Goal: Information Seeking & Learning: Learn about a topic

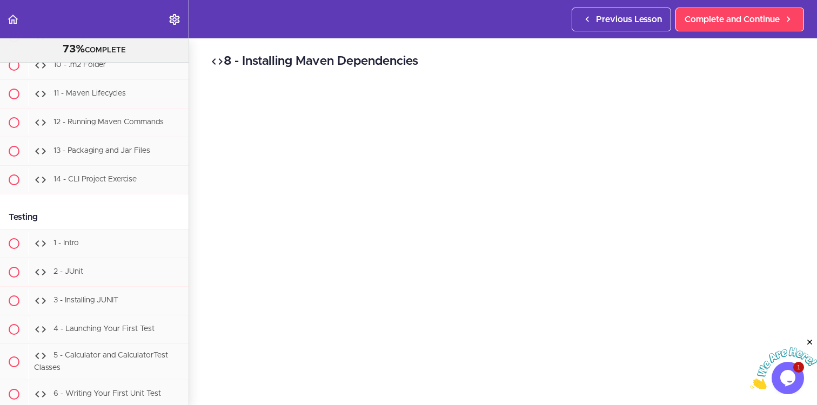
click at [810, 340] on icon "Close" at bounding box center [810, 343] width 10 height 10
click at [540, 52] on h2 "8 - Installing Maven Dependencies" at bounding box center [503, 61] width 585 height 18
click at [702, 58] on h2 "8 - Installing Maven Dependencies" at bounding box center [503, 61] width 585 height 18
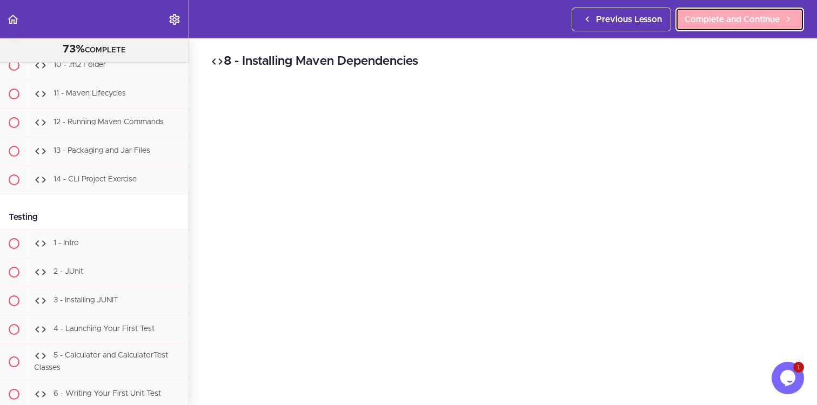
click at [772, 15] on span "Complete and Continue" at bounding box center [732, 19] width 95 height 13
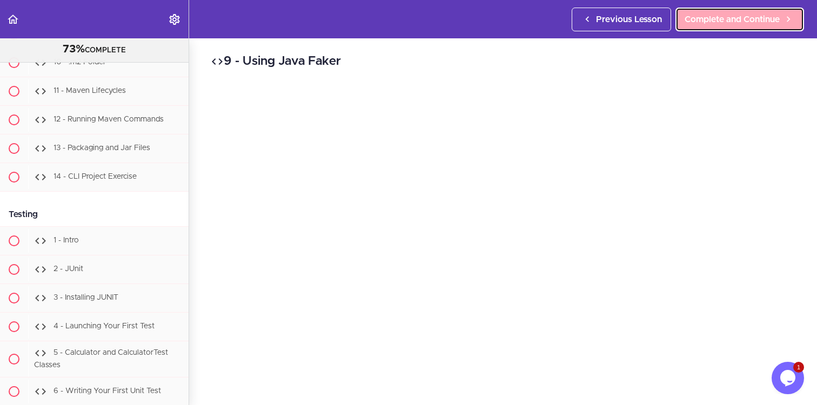
scroll to position [9583, 0]
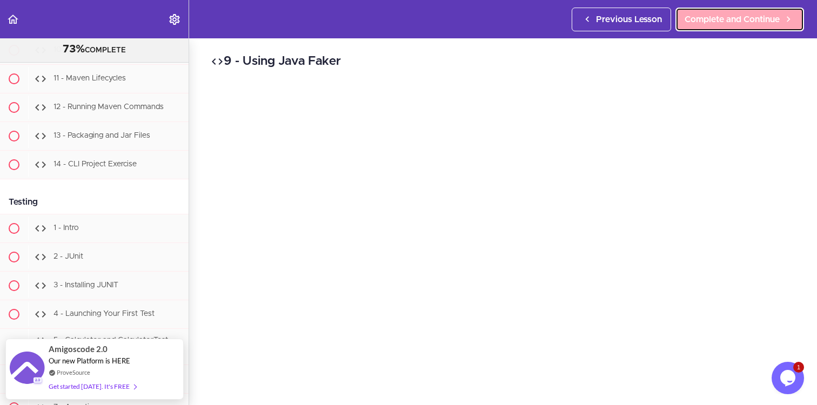
click at [772, 15] on span "Complete and Continue" at bounding box center [732, 19] width 95 height 13
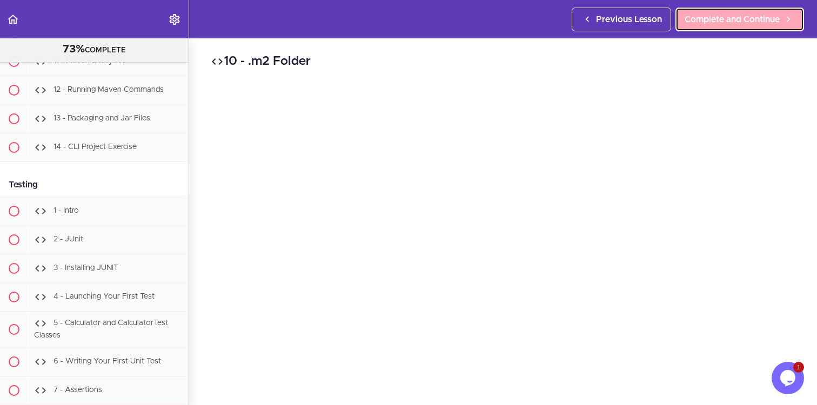
scroll to position [9611, 0]
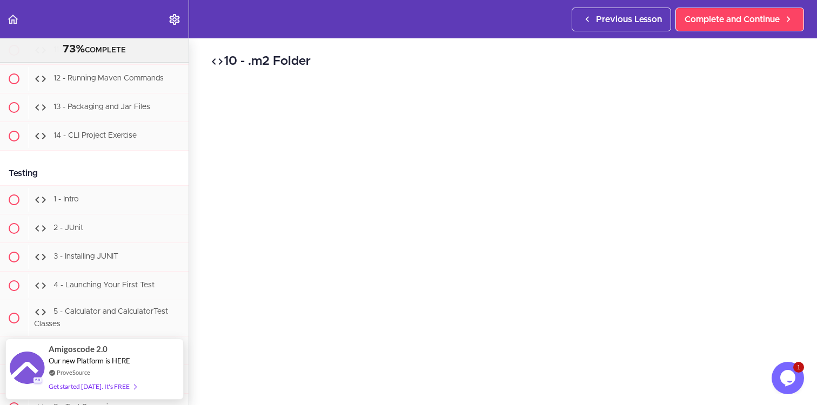
click at [796, 81] on div "10 - .m2 Folder Complete and Continue 1 - Follow us on LinkedIn 2 - Subscribe t…" at bounding box center [503, 221] width 628 height 367
click at [794, 314] on div "10 - .m2 Folder Complete and Continue 1 - Follow us on LinkedIn 2 - Subscribe t…" at bounding box center [503, 182] width 628 height 367
click at [795, 289] on div "10 - .m2 Folder Complete and Continue 1 - Follow us on LinkedIn 2 - Subscribe t…" at bounding box center [503, 181] width 628 height 367
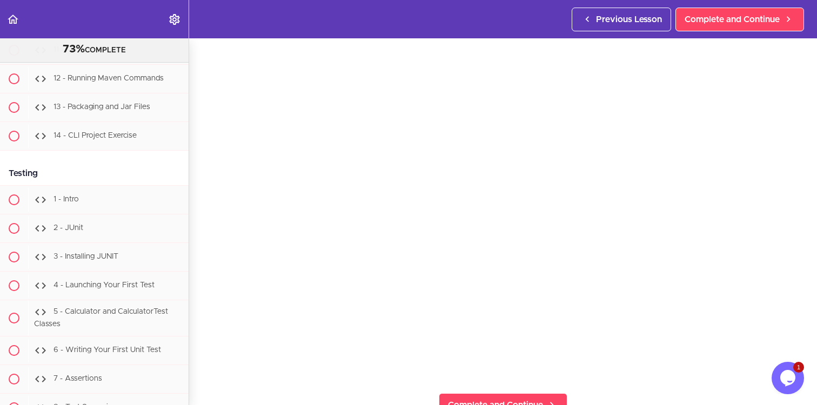
scroll to position [56, 0]
click at [796, 209] on div "10 - .m2 Folder Complete and Continue 1 - Follow us on LinkedIn 2 - Subscribe t…" at bounding box center [503, 165] width 628 height 367
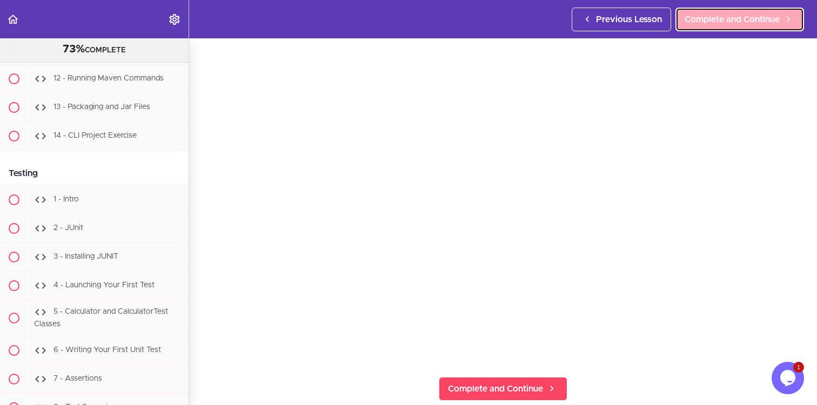
click at [751, 17] on span "Complete and Continue" at bounding box center [732, 19] width 95 height 13
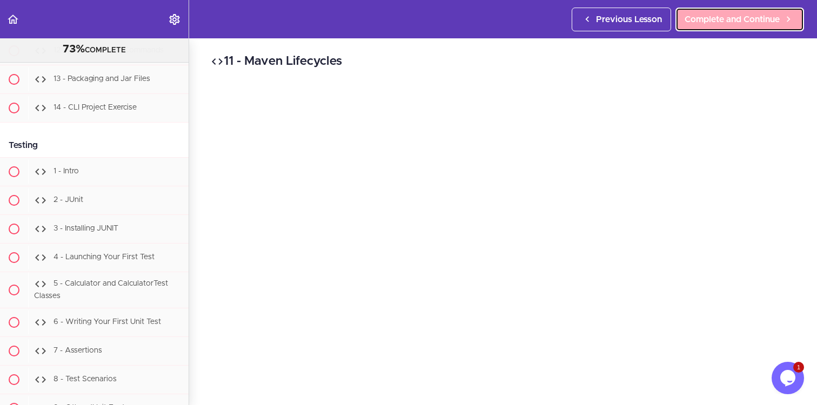
scroll to position [9640, 0]
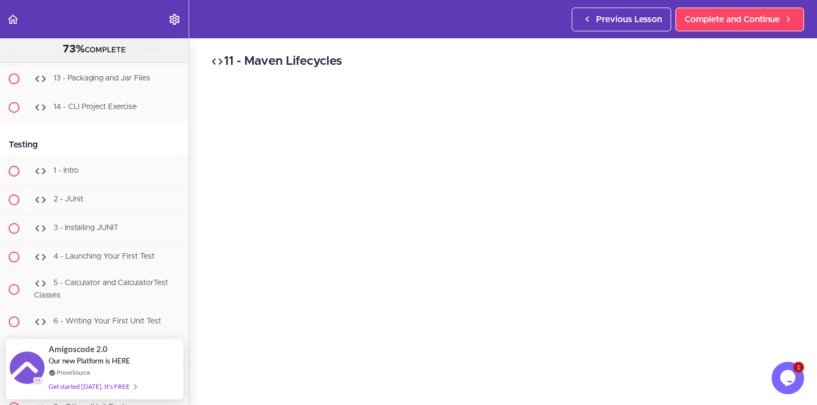
click at [797, 122] on div "11 - Maven Lifecycles Complete and Continue 1 - Follow us on LinkedIn 2 - Subsc…" at bounding box center [503, 221] width 628 height 367
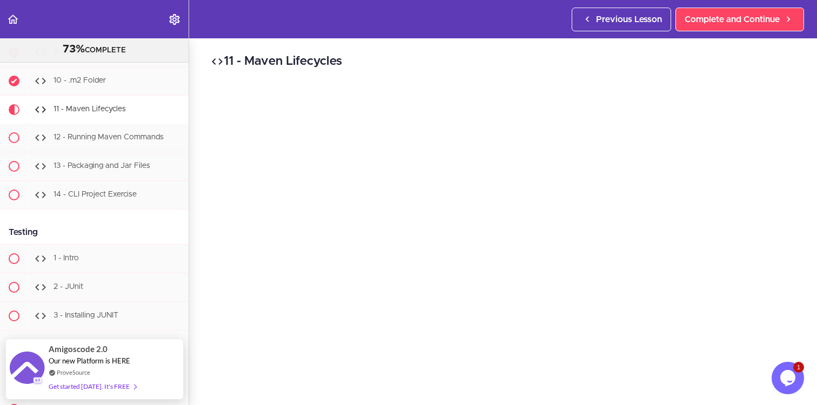
click at [196, 260] on div "11 - Maven Lifecycles Complete and Continue 1 - Follow us on LinkedIn 2 - Subsc…" at bounding box center [503, 221] width 628 height 367
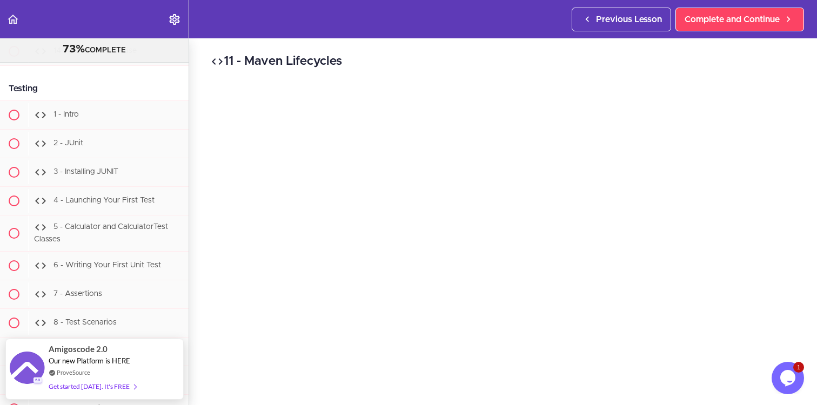
scroll to position [49, 0]
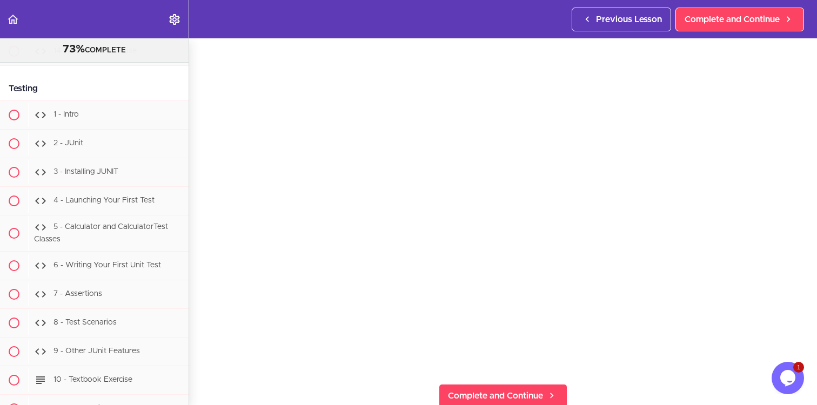
click at [800, 327] on div "11 - Maven Lifecycles Complete and Continue 1 - Follow us on LinkedIn 2 - Subsc…" at bounding box center [503, 172] width 628 height 367
click at [193, 344] on div "11 - Maven Lifecycles Complete and Continue 1 - Follow us on LinkedIn 2 - Subsc…" at bounding box center [503, 172] width 628 height 367
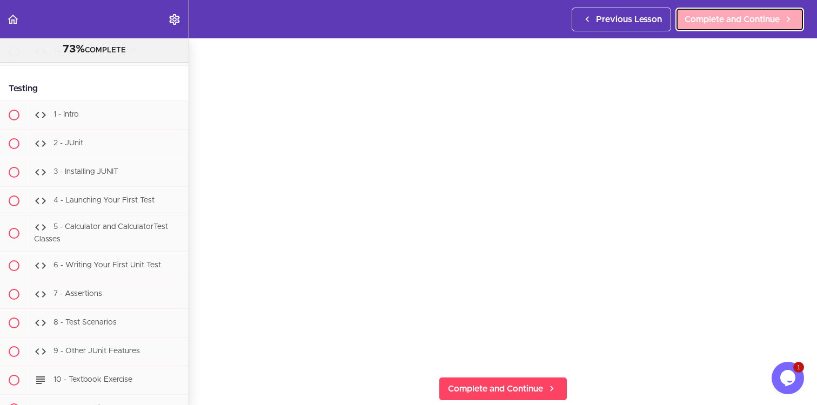
click at [752, 22] on span "Complete and Continue" at bounding box center [732, 19] width 95 height 13
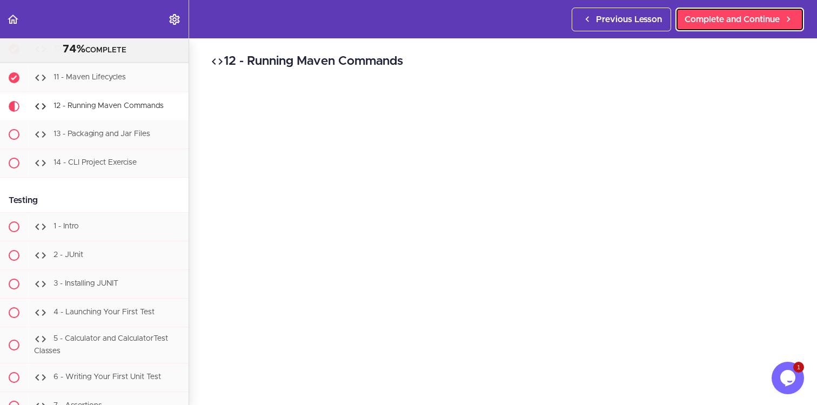
scroll to position [9581, 0]
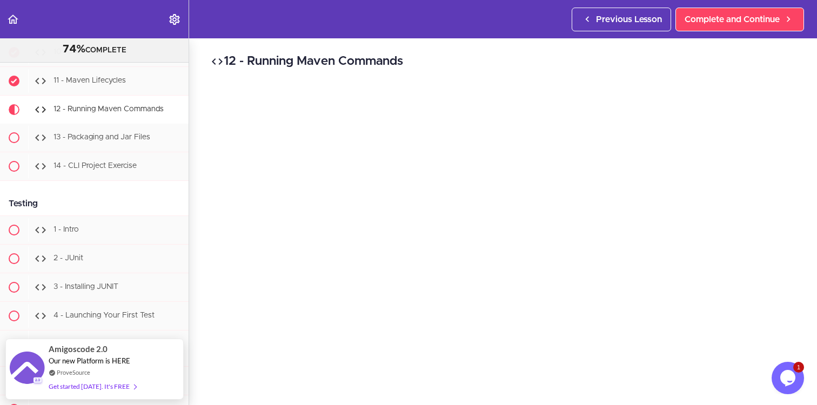
click at [806, 124] on div "12 - Running Maven Commands Complete and Continue 1 - Follow us on LinkedIn 2 -…" at bounding box center [503, 221] width 628 height 367
click at [665, 66] on h2 "12 - Running Maven Commands" at bounding box center [503, 61] width 585 height 18
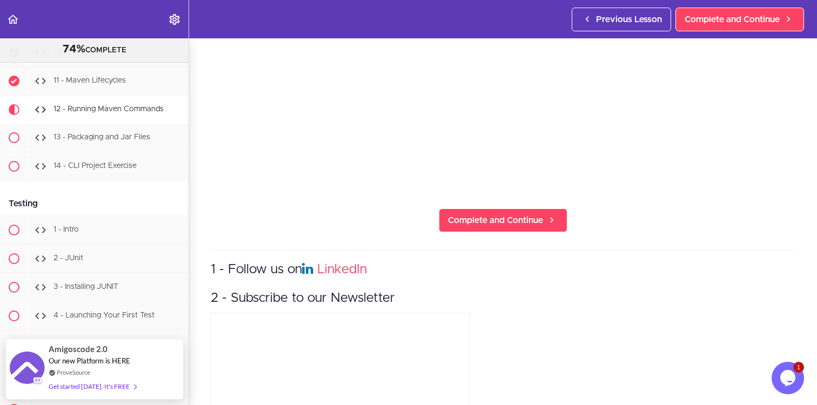
scroll to position [319, 0]
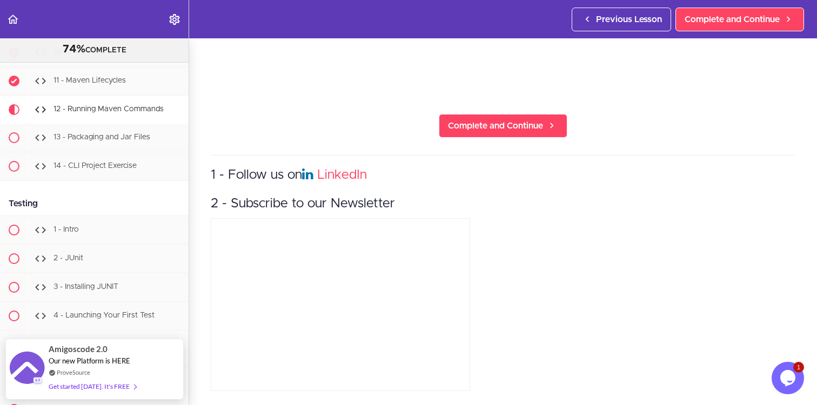
click at [734, 370] on div "1 - Follow us on LinkedIn 2 - Subscribe to our Newsletter" at bounding box center [503, 274] width 585 height 239
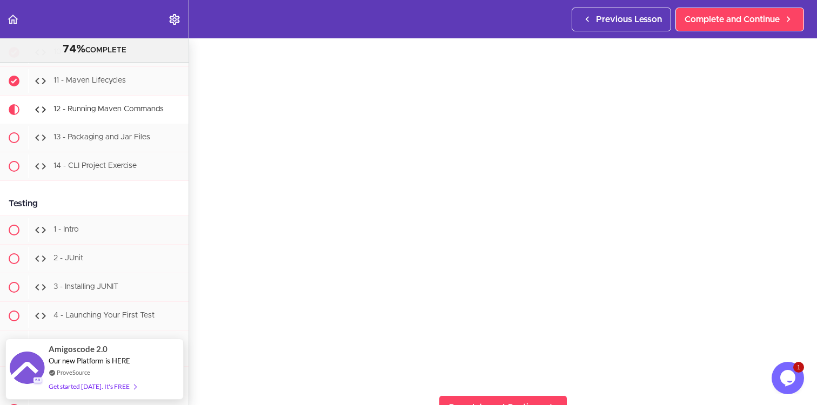
scroll to position [42, 0]
click at [800, 338] on div "12 - Running Maven Commands Complete and Continue 1 - Follow us on LinkedIn 2 -…" at bounding box center [503, 179] width 628 height 367
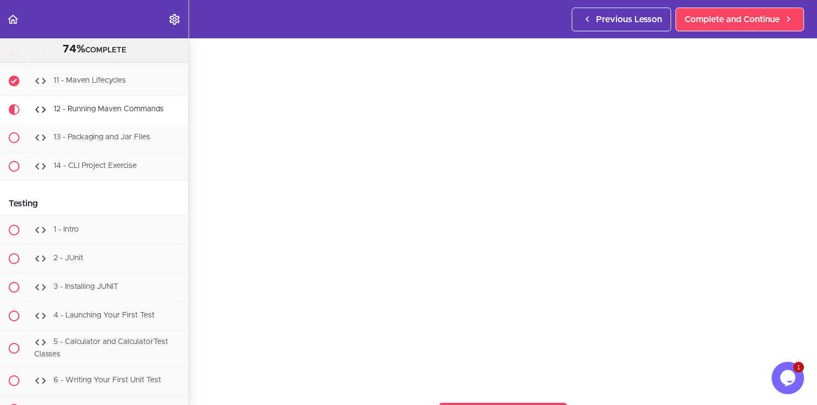
scroll to position [27, 0]
click at [799, 79] on div "12 - Running Maven Commands Complete and Continue 1 - Follow us on LinkedIn 2 -…" at bounding box center [503, 194] width 628 height 367
click at [200, 374] on div "12 - Running Maven Commands Complete and Continue 1 - Follow us on LinkedIn 2 -…" at bounding box center [503, 194] width 628 height 367
click at [202, 358] on div "12 - Running Maven Commands Complete and Continue 1 - Follow us on LinkedIn 2 -…" at bounding box center [503, 194] width 628 height 367
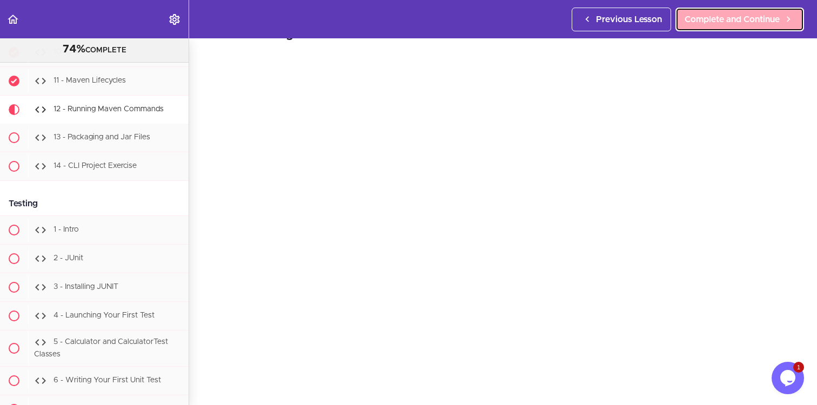
click at [728, 21] on span "Complete and Continue" at bounding box center [732, 19] width 95 height 13
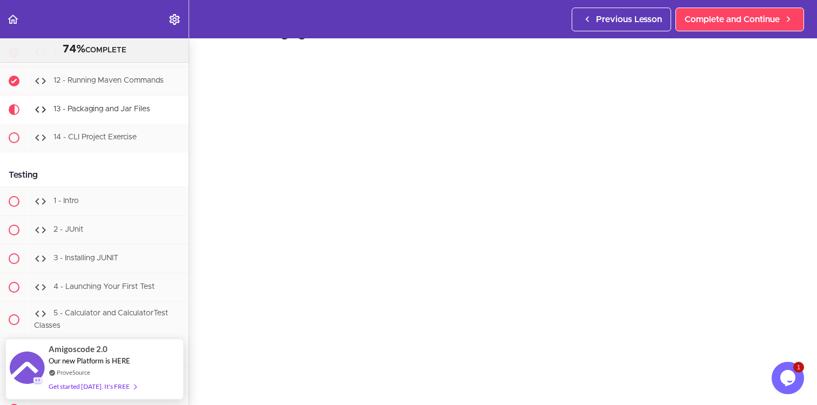
scroll to position [26, 0]
click at [802, 290] on div "13 - Packaging and Jar Files Complete and Continue 1 - Follow us on LinkedIn 2 …" at bounding box center [503, 195] width 628 height 367
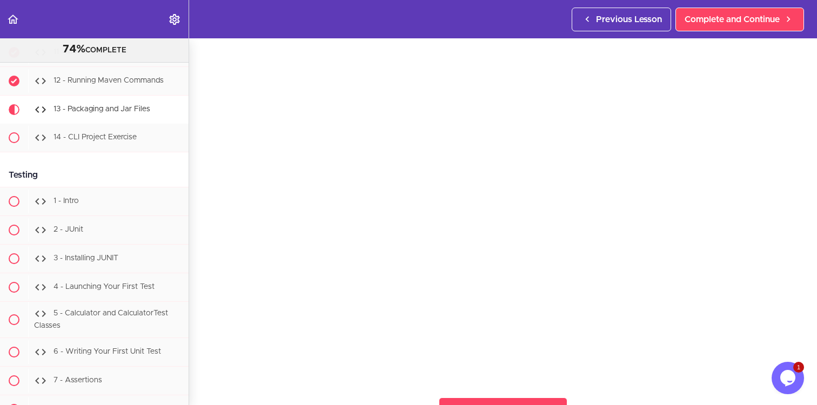
scroll to position [37, 0]
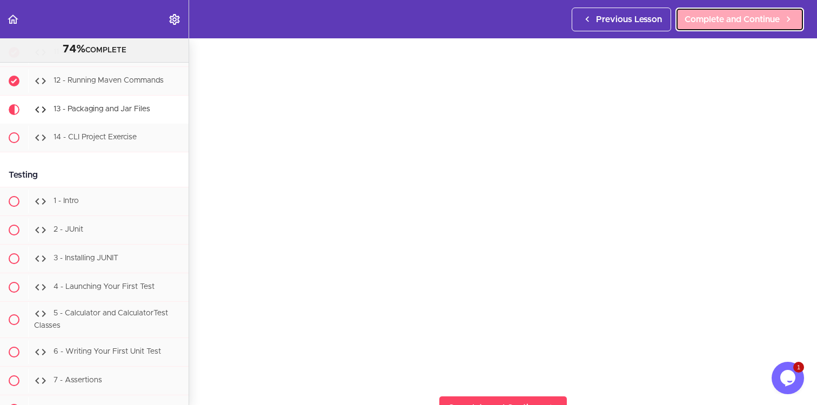
click at [756, 25] on span "Complete and Continue" at bounding box center [732, 19] width 95 height 13
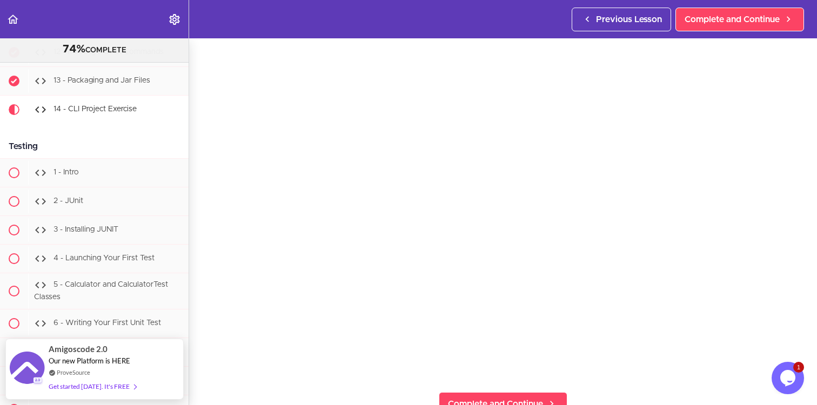
scroll to position [42, 0]
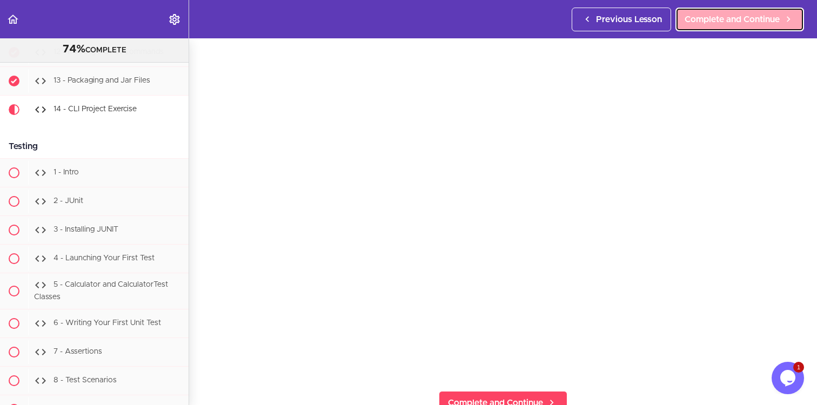
click at [753, 11] on link "Complete and Continue" at bounding box center [739, 20] width 129 height 24
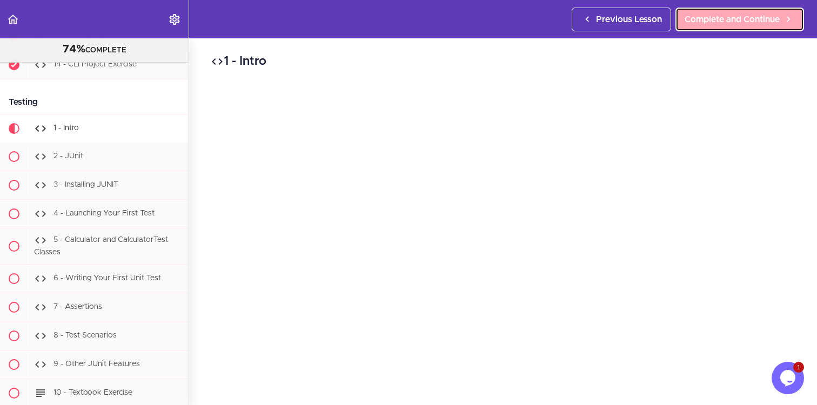
scroll to position [9702, 0]
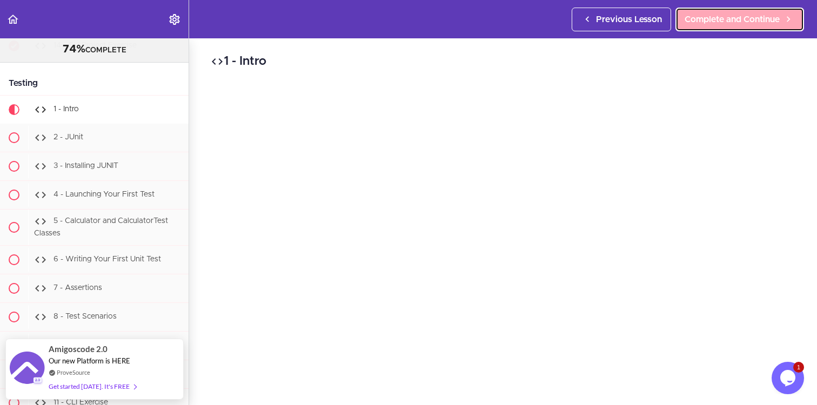
click at [753, 11] on link "Complete and Continue" at bounding box center [739, 20] width 129 height 24
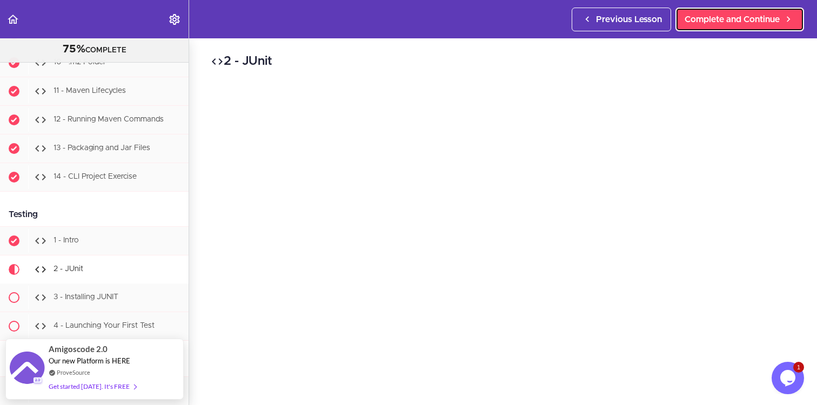
scroll to position [9566, 0]
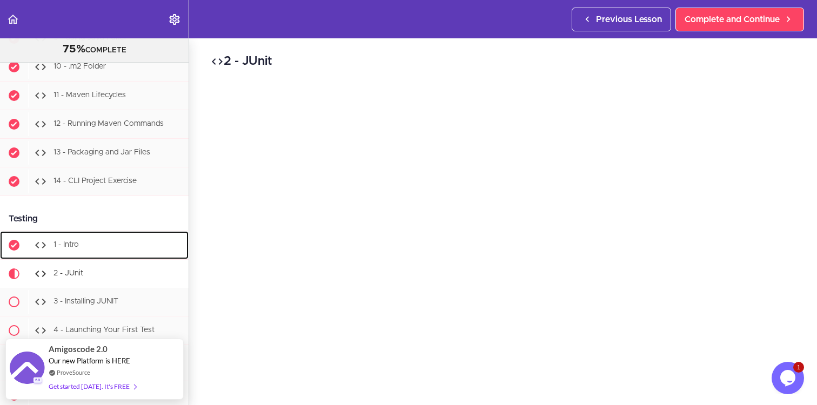
click at [89, 235] on div "1 - Intro" at bounding box center [108, 245] width 160 height 24
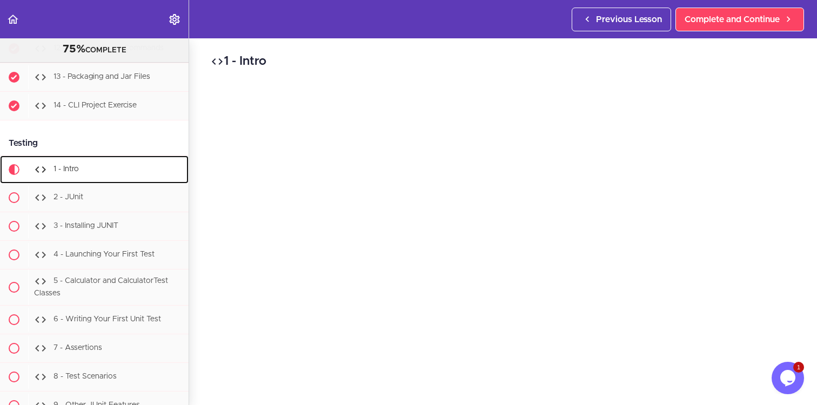
scroll to position [9702, 0]
